Goal: Find specific page/section: Find specific page/section

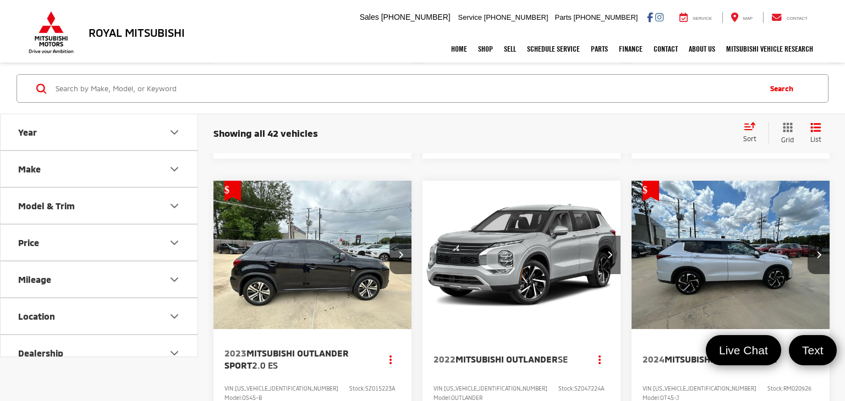
scroll to position [471, 0]
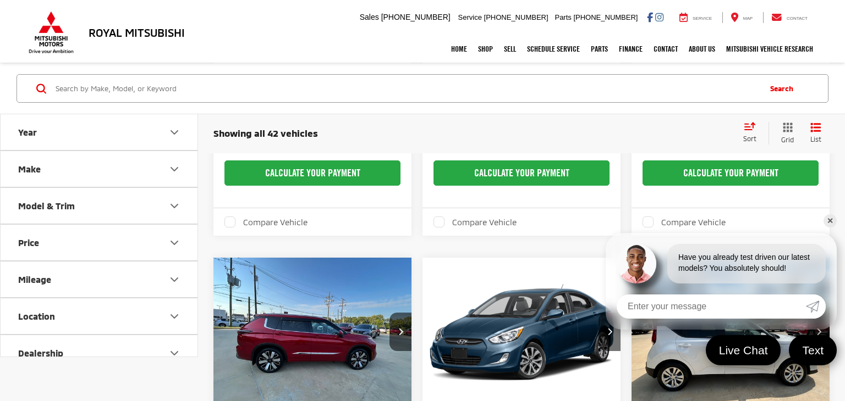
click at [828, 219] on link "✕" at bounding box center [829, 220] width 13 height 13
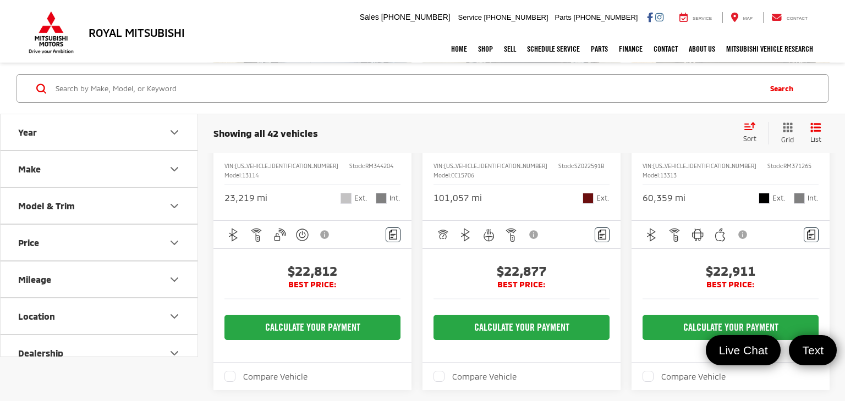
scroll to position [2926, 0]
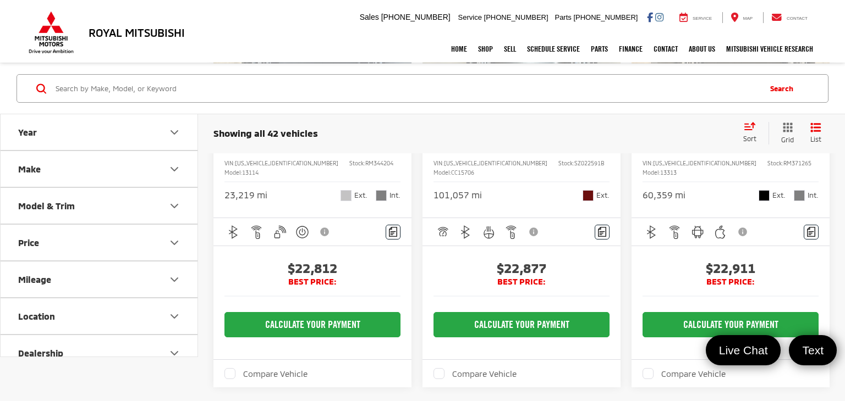
click at [302, 82] on input "Search by Make, Model, or Keyword" at bounding box center [406, 88] width 704 height 26
click at [192, 81] on input "Search by Make, Model, or Keyword" at bounding box center [406, 88] width 704 height 26
drag, startPoint x: 230, startPoint y: 43, endPoint x: 232, endPoint y: 54, distance: 11.1
click at [231, 42] on div "Home Shop All Vehicles New Vehicles Pre-Owned Vehicles New Specials Demo Specia…" at bounding box center [422, 48] width 792 height 27
click at [197, 90] on input "Search by Make, Model, or Keyword" at bounding box center [406, 88] width 704 height 26
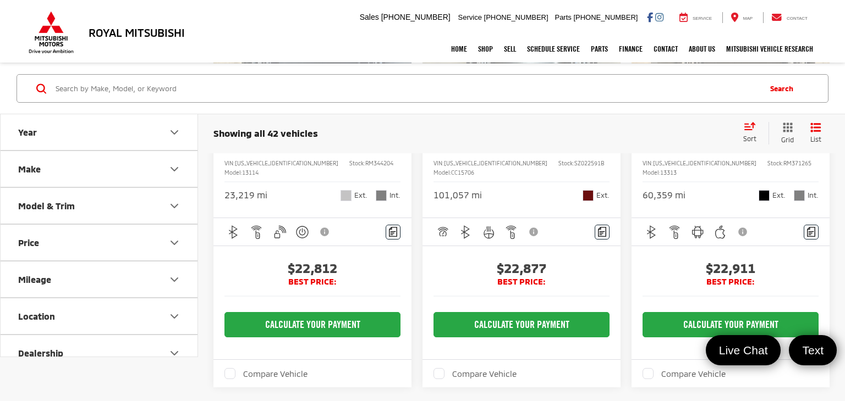
click at [233, 51] on div "Home Shop All Vehicles New Vehicles Pre-Owned Vehicles New Specials Demo Specia…" at bounding box center [422, 48] width 792 height 27
click at [218, 95] on input "Search by Make, Model, or Keyword" at bounding box center [406, 88] width 704 height 26
click at [240, 54] on div "Home Shop All Vehicles New Vehicles Pre-Owned Vehicles New Specials Demo Specia…" at bounding box center [422, 48] width 792 height 27
click at [242, 88] on input "Search by Make, Model, or Keyword" at bounding box center [406, 88] width 704 height 26
click at [242, 50] on div "Home Shop All Vehicles New Vehicles Pre-Owned Vehicles New Specials Demo Specia…" at bounding box center [422, 48] width 792 height 27
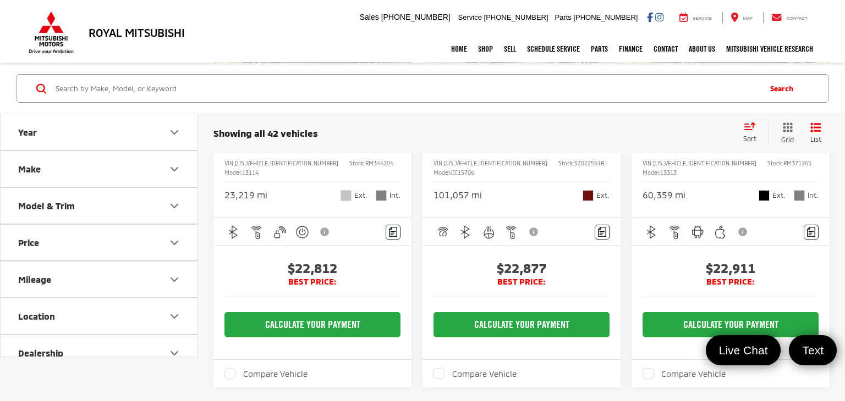
click at [251, 86] on input "Search by Make, Model, or Keyword" at bounding box center [406, 88] width 704 height 26
click at [255, 64] on div "Search" at bounding box center [422, 88] width 845 height 51
click at [259, 94] on input "Search by Make, Model, or Keyword" at bounding box center [406, 88] width 704 height 26
click at [260, 47] on div "Home Shop All Vehicles New Vehicles Pre-Owned Vehicles New Specials Demo Specia…" at bounding box center [422, 48] width 792 height 27
click at [278, 60] on div "Home Shop All Vehicles New Vehicles Pre-Owned Vehicles New Specials Demo Specia…" at bounding box center [422, 48] width 792 height 27
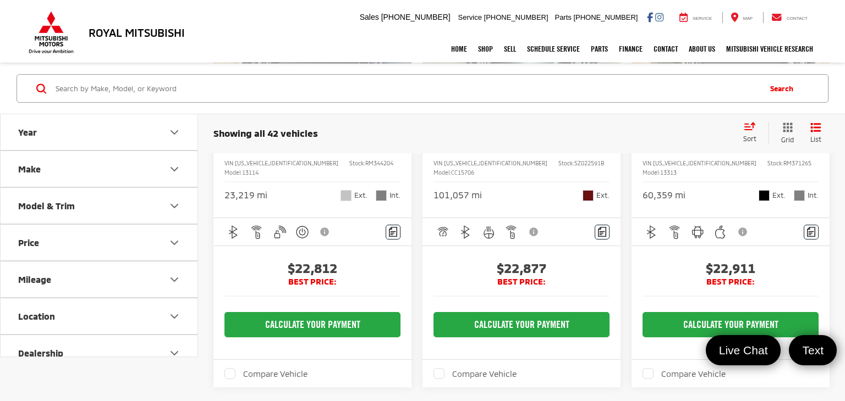
click at [275, 94] on input "Search by Make, Model, or Keyword" at bounding box center [406, 88] width 704 height 26
click at [273, 62] on div "Home Shop All Vehicles New Vehicles Pre-Owned Vehicles New Specials Demo Specia…" at bounding box center [422, 48] width 792 height 27
click at [183, 87] on input "Search by Make, Model, or Keyword" at bounding box center [406, 88] width 704 height 26
click at [364, 91] on input "Search by Make, Model, or Keyword" at bounding box center [406, 88] width 704 height 26
click at [247, 47] on div "Home Shop All Vehicles New Vehicles Pre-Owned Vehicles New Specials Demo Specia…" at bounding box center [422, 48] width 792 height 27
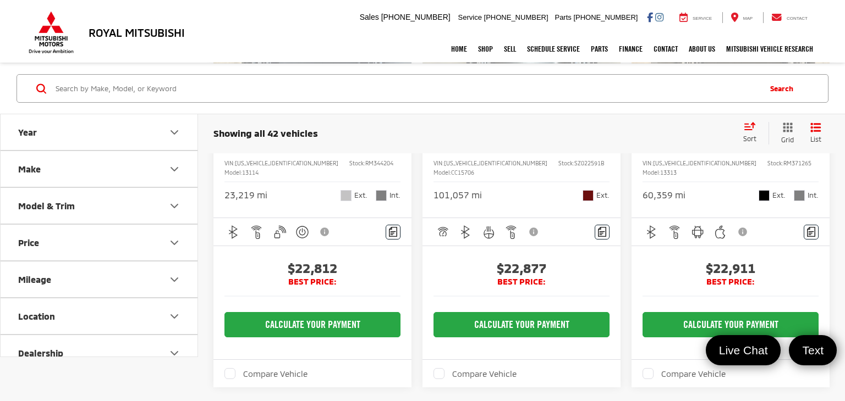
click at [125, 91] on input "Search by Make, Model, or Keyword" at bounding box center [406, 88] width 704 height 26
click at [181, 59] on div "Home Shop All Vehicles New Vehicles Pre-Owned Vehicles New Specials Demo Specia…" at bounding box center [422, 48] width 792 height 27
click at [157, 86] on input "Search by Make, Model, or Keyword" at bounding box center [406, 88] width 704 height 26
click at [226, 62] on div "Home Shop All Vehicles New Vehicles Pre-Owned Vehicles New Specials Demo Specia…" at bounding box center [422, 48] width 792 height 27
click at [208, 79] on input "Search by Make, Model, or Keyword" at bounding box center [406, 88] width 704 height 26
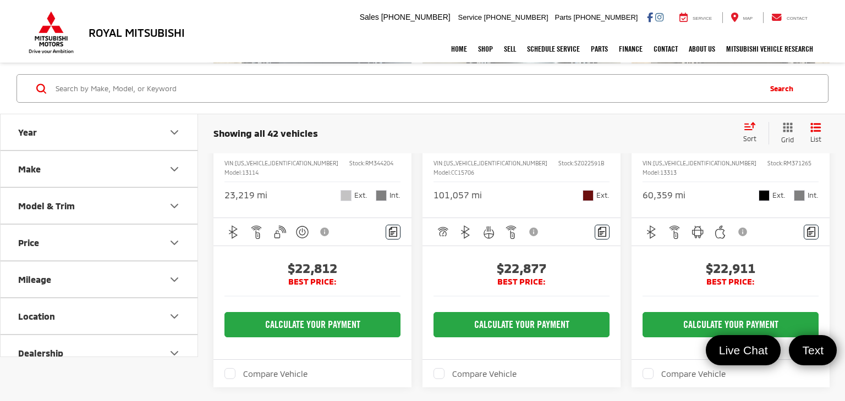
click at [247, 59] on div "Home Shop All Vehicles New Vehicles Pre-Owned Vehicles New Specials Demo Specia…" at bounding box center [422, 48] width 792 height 27
click at [221, 89] on input "Search by Make, Model, or Keyword" at bounding box center [406, 88] width 704 height 26
click at [241, 63] on div "Search" at bounding box center [422, 88] width 845 height 51
click at [237, 84] on input "Search by Make, Model, or Keyword" at bounding box center [406, 88] width 704 height 26
click at [246, 56] on div "Home Shop All Vehicles New Vehicles Pre-Owned Vehicles New Specials Demo Specia…" at bounding box center [422, 48] width 792 height 27
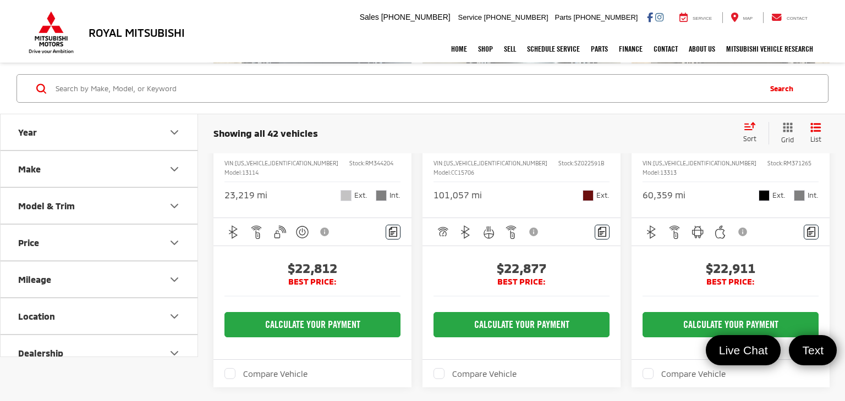
click at [219, 92] on input "Search by Make, Model, or Keyword" at bounding box center [406, 88] width 704 height 26
click at [230, 73] on div "Search" at bounding box center [422, 88] width 845 height 51
click at [226, 91] on input "Search by Make, Model, or Keyword" at bounding box center [406, 88] width 704 height 26
click at [240, 48] on div "Home Shop All Vehicles New Vehicles Pre-Owned Vehicles New Specials Demo Specia…" at bounding box center [422, 48] width 792 height 27
click at [210, 84] on input "Search by Make, Model, or Keyword" at bounding box center [406, 88] width 704 height 26
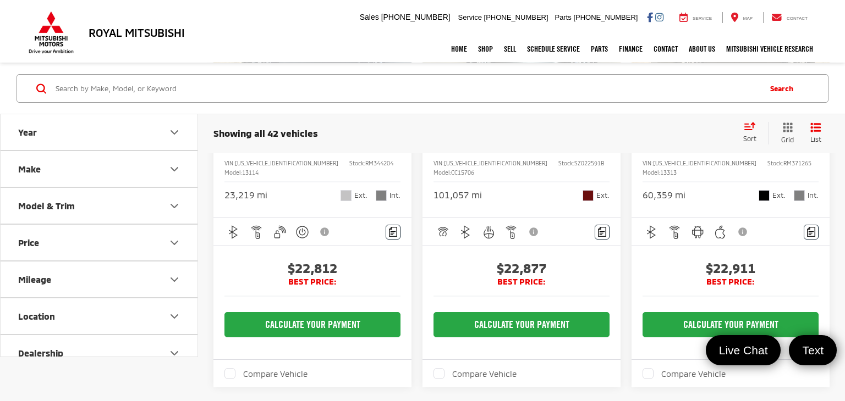
click at [252, 53] on div "Home Shop All Vehicles New Vehicles Pre-Owned Vehicles New Specials Demo Specia…" at bounding box center [422, 48] width 792 height 27
click at [109, 96] on input "Search by Make, Model, or Keyword" at bounding box center [406, 88] width 704 height 26
click at [186, 70] on div "Search" at bounding box center [422, 88] width 845 height 51
click at [153, 87] on input "Search by Make, Model, or Keyword" at bounding box center [406, 88] width 704 height 26
click at [195, 62] on div "Home Shop All Vehicles New Vehicles Pre-Owned Vehicles New Specials Demo Specia…" at bounding box center [422, 48] width 792 height 27
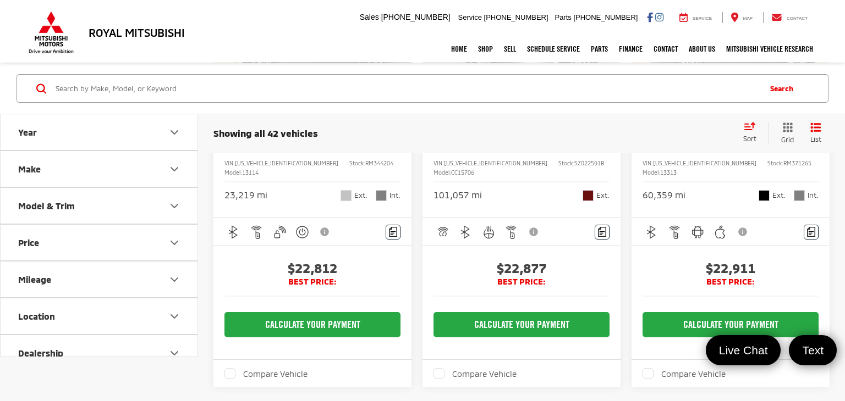
click at [152, 85] on input "Search by Make, Model, or Keyword" at bounding box center [406, 88] width 704 height 26
click at [199, 56] on div "Home Shop All Vehicles New Vehicles Pre-Owned Vehicles New Specials Demo Specia…" at bounding box center [422, 48] width 792 height 27
click at [184, 93] on input "Search by Make, Model, or Keyword" at bounding box center [406, 88] width 704 height 26
click at [229, 64] on div "Search" at bounding box center [422, 88] width 845 height 51
